Goal: Find specific page/section: Find specific page/section

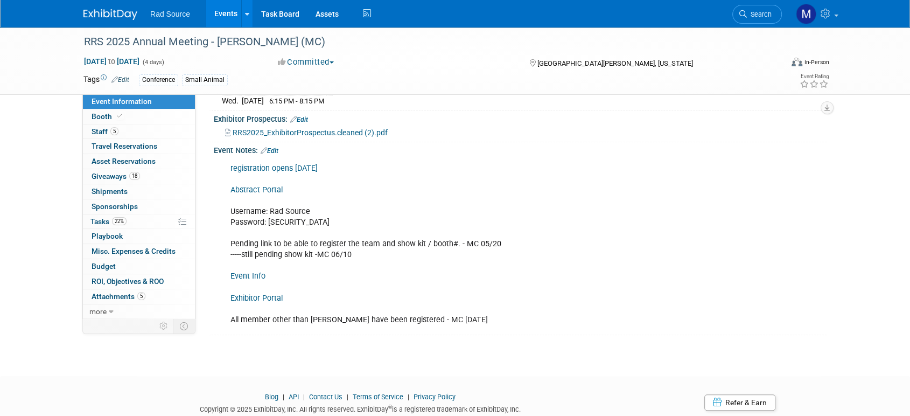
scroll to position [276, 0]
click at [255, 293] on link "Exhibitor Portal" at bounding box center [256, 296] width 52 height 9
click at [272, 146] on link "Edit" at bounding box center [270, 150] width 18 height 8
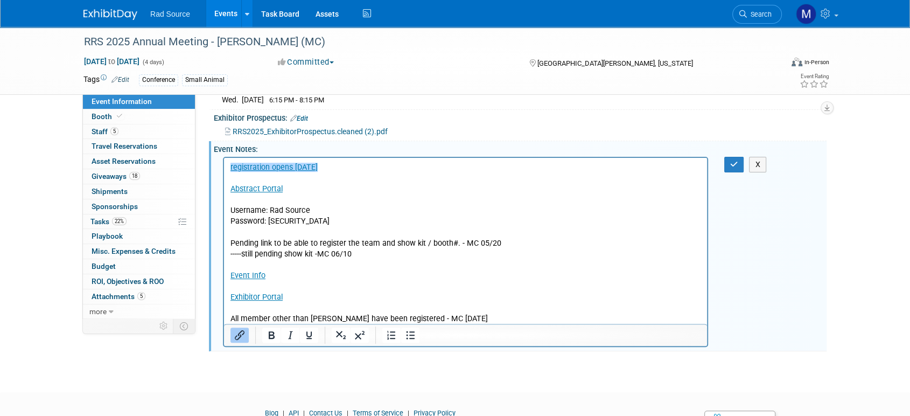
scroll to position [0, 0]
click at [289, 298] on p "registration opens 03/18/25 Abstract Portal Username: Rad Source Password: RadS…" at bounding box center [465, 243] width 471 height 162
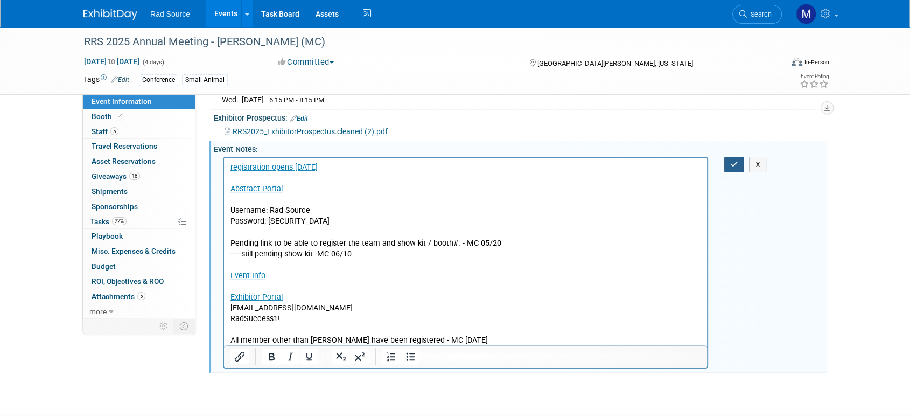
click at [728, 164] on button "button" at bounding box center [734, 165] width 20 height 16
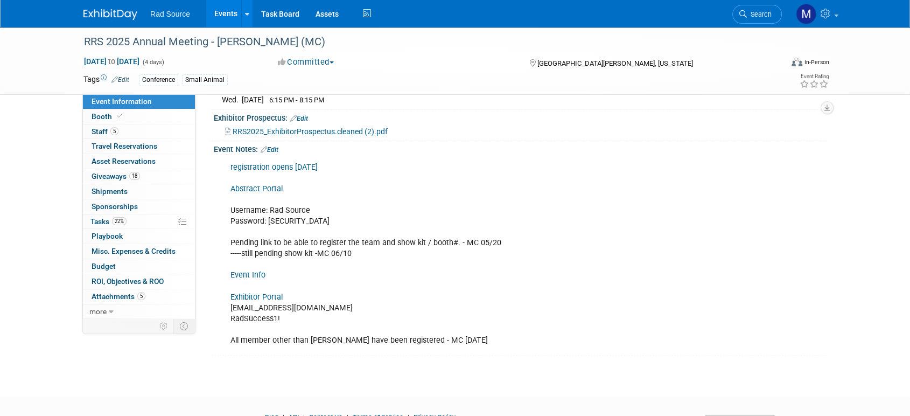
click at [25, 215] on div "RRS 2025 Annual Meeting - George (MC) Sep 21, 2025 to Sep 24, 2025 (4 days) Sep…" at bounding box center [455, 64] width 910 height 626
click at [112, 16] on img at bounding box center [110, 14] width 54 height 11
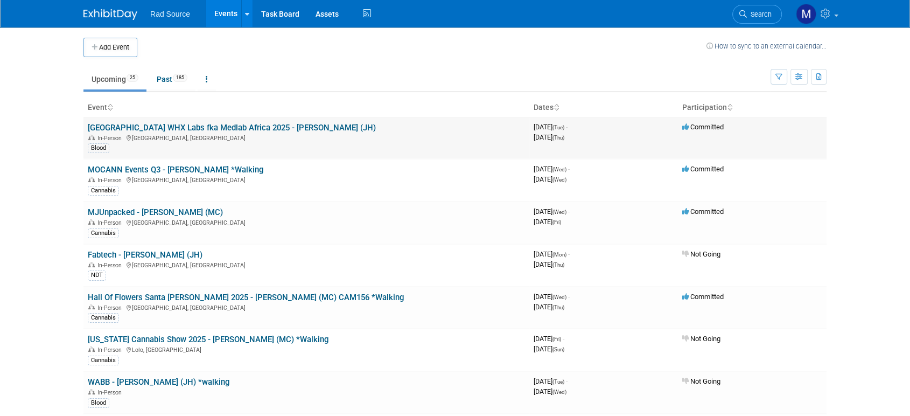
click at [158, 130] on link "[GEOGRAPHIC_DATA] WHX Labs fka Medlab Africa 2025 - [PERSON_NAME] (JH)" at bounding box center [232, 128] width 288 height 10
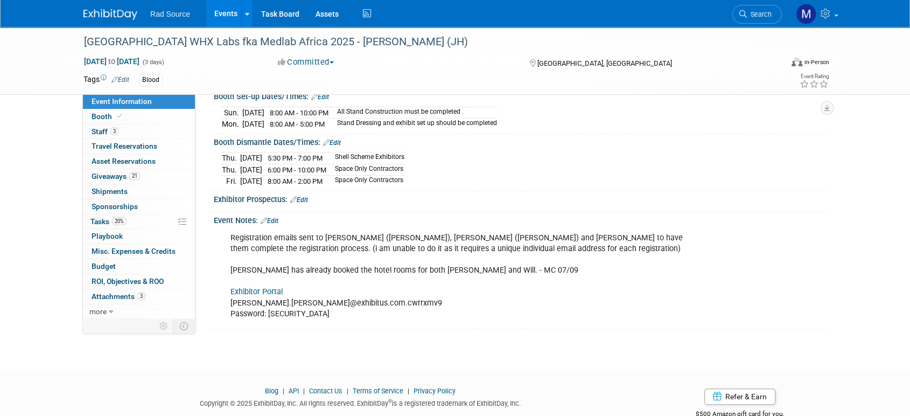
scroll to position [185, 0]
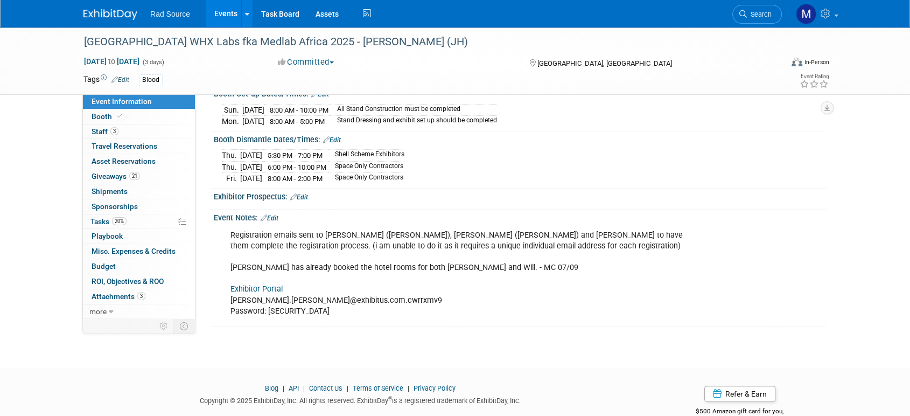
click at [245, 284] on link "Exhibitor Portal" at bounding box center [256, 288] width 52 height 9
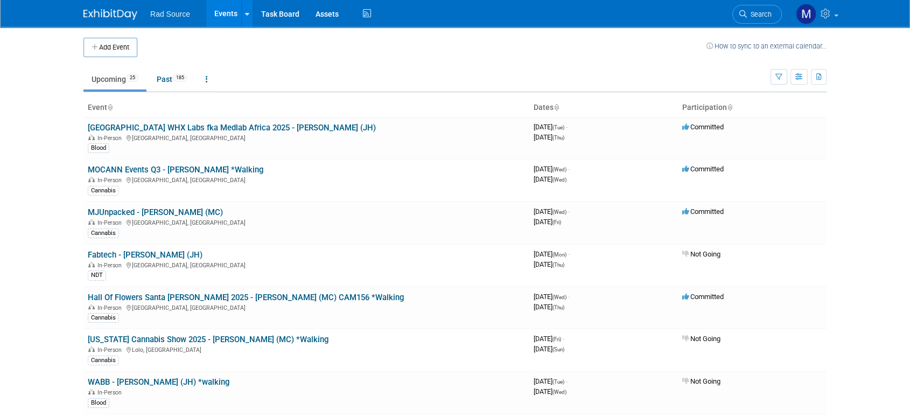
click at [53, 223] on body "Rad Source Events Add Event Bulk Upload Events Shareable Event Boards Recently …" at bounding box center [455, 208] width 910 height 416
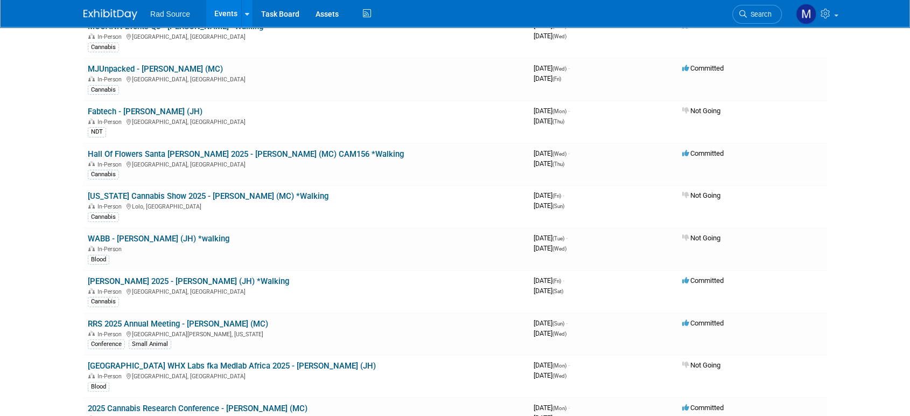
scroll to position [167, 0]
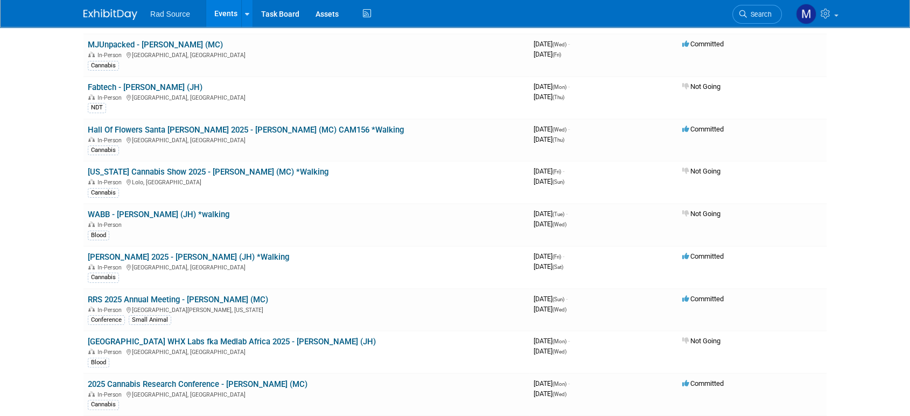
click at [22, 158] on body "Rad Source Events Add Event Bulk Upload Events Shareable Event Boards Recently …" at bounding box center [455, 41] width 910 height 416
click at [210, 174] on link "[US_STATE] Cannabis Show 2025 - [PERSON_NAME] (MC) *Walking" at bounding box center [208, 172] width 241 height 10
click at [66, 221] on body "Rad Source Events Add Event Bulk Upload Events Shareable Event Boards Recently …" at bounding box center [455, 41] width 910 height 416
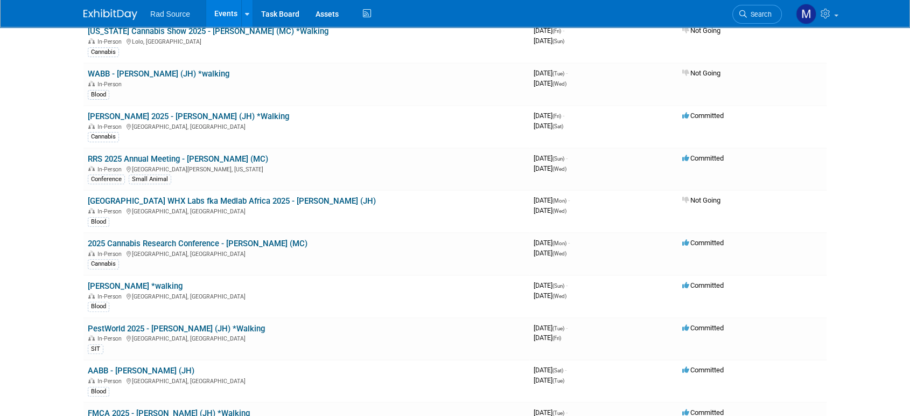
scroll to position [311, 0]
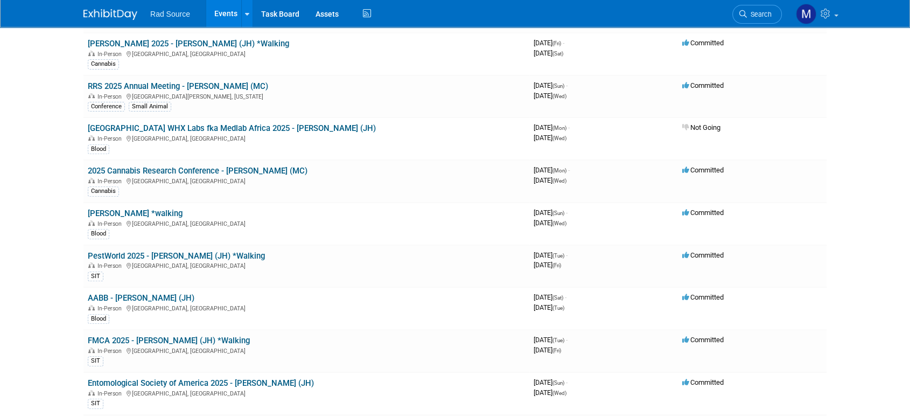
scroll to position [383, 0]
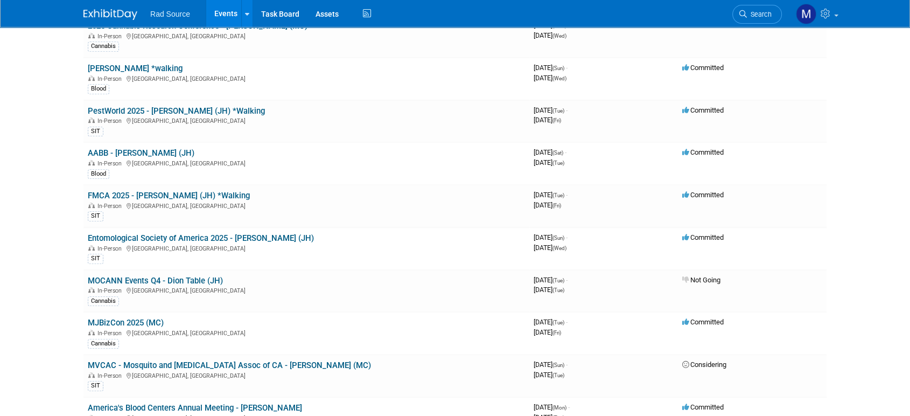
scroll to position [526, 0]
click at [225, 233] on link "Entomological Society of America 2025 - [PERSON_NAME] (JH)" at bounding box center [201, 238] width 226 height 10
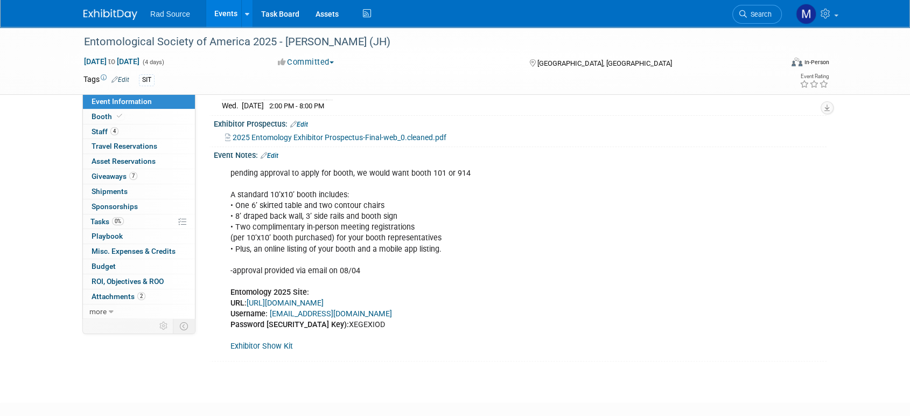
scroll to position [234, 0]
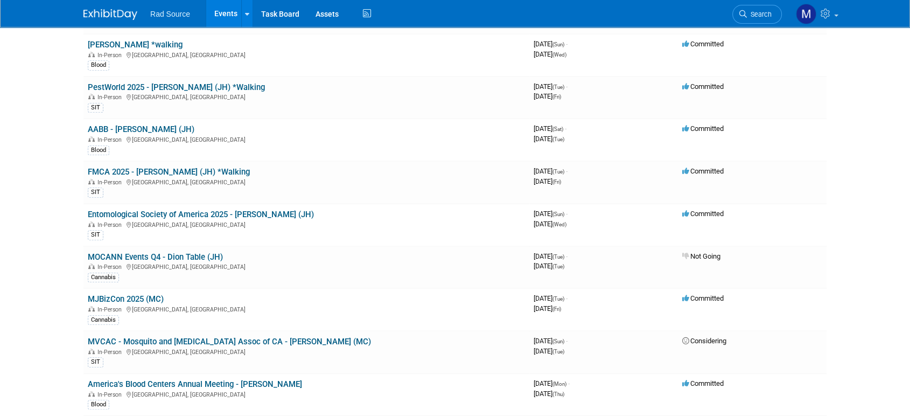
scroll to position [573, 0]
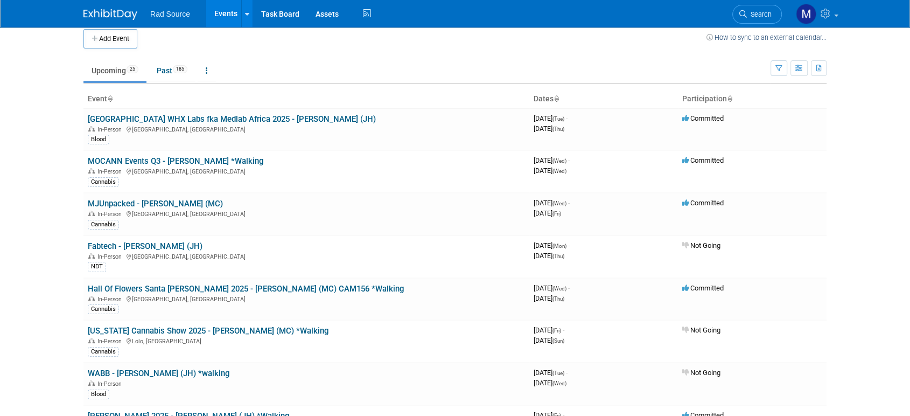
scroll to position [0, 0]
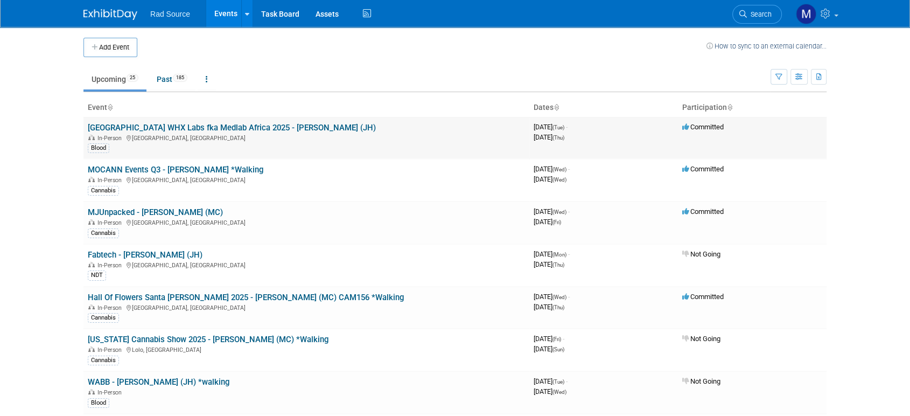
click at [207, 125] on link "[GEOGRAPHIC_DATA] WHX Labs fka Medlab Africa 2025 - [PERSON_NAME] (JH)" at bounding box center [232, 128] width 288 height 10
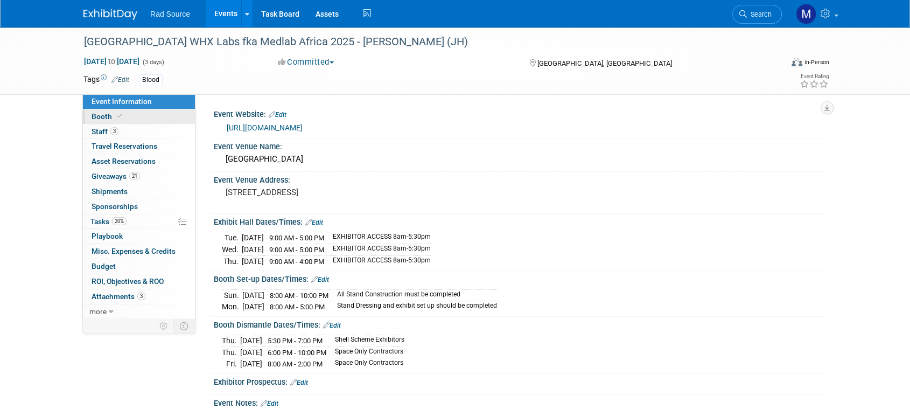
click at [160, 115] on link "Booth" at bounding box center [139, 116] width 112 height 15
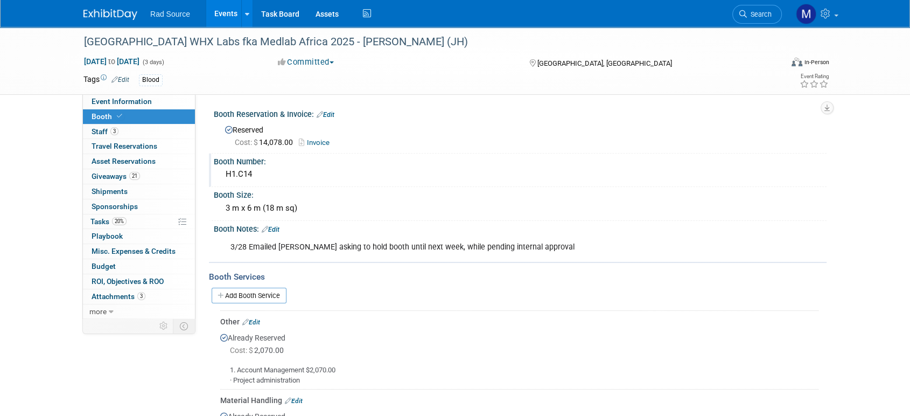
drag, startPoint x: 260, startPoint y: 174, endPoint x: 224, endPoint y: 169, distance: 35.9
click at [224, 169] on div "H1.C14" at bounding box center [520, 174] width 597 height 17
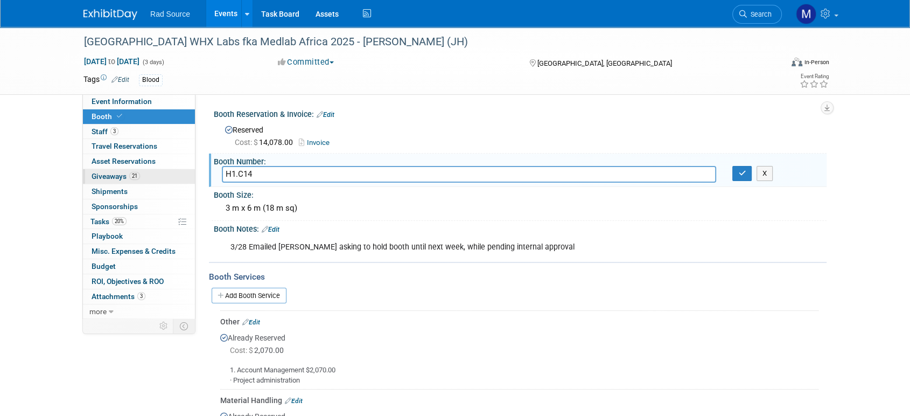
drag, startPoint x: 258, startPoint y: 173, endPoint x: 191, endPoint y: 170, distance: 67.4
click at [120, 12] on img at bounding box center [110, 14] width 54 height 11
